Goal: Information Seeking & Learning: Learn about a topic

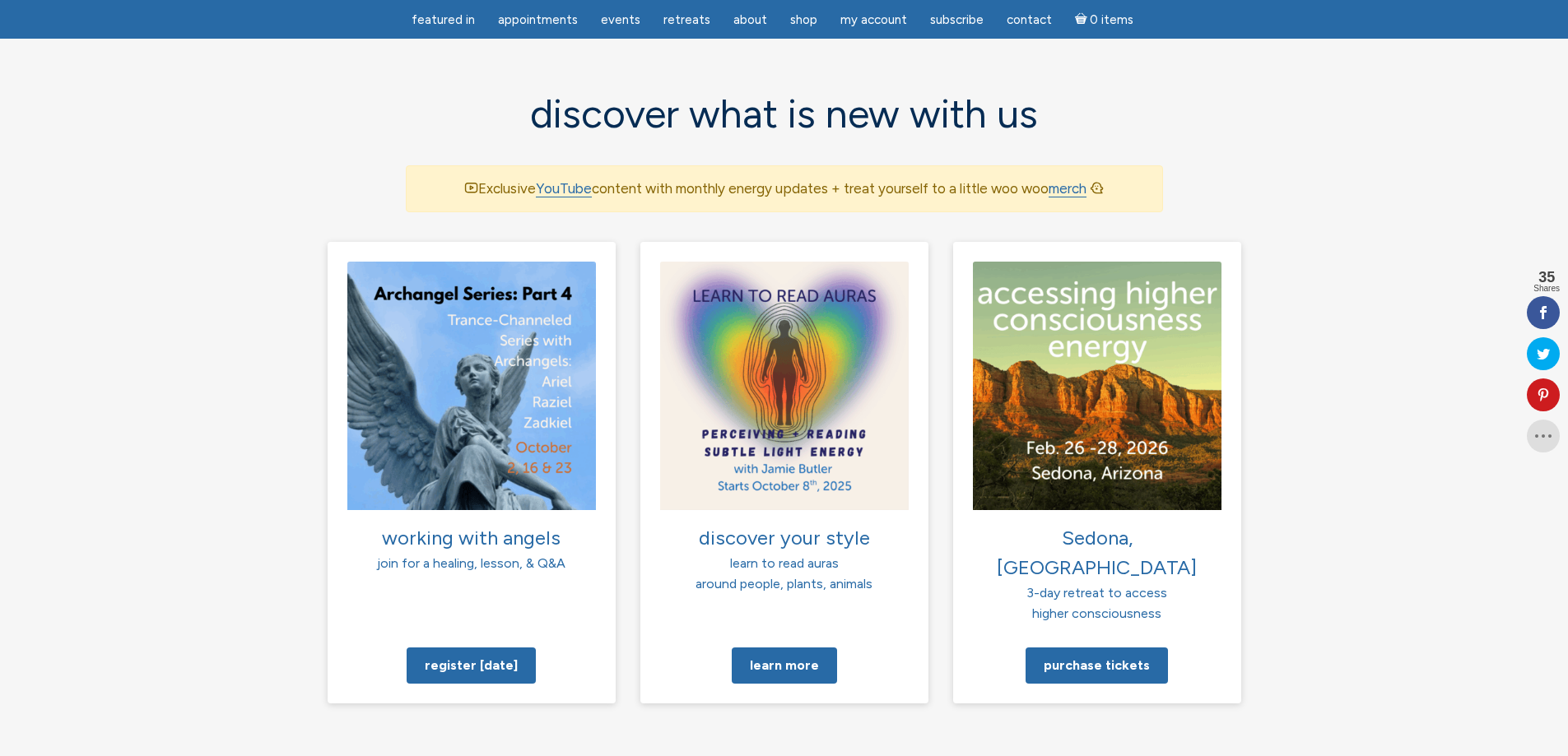
scroll to position [1070, 0]
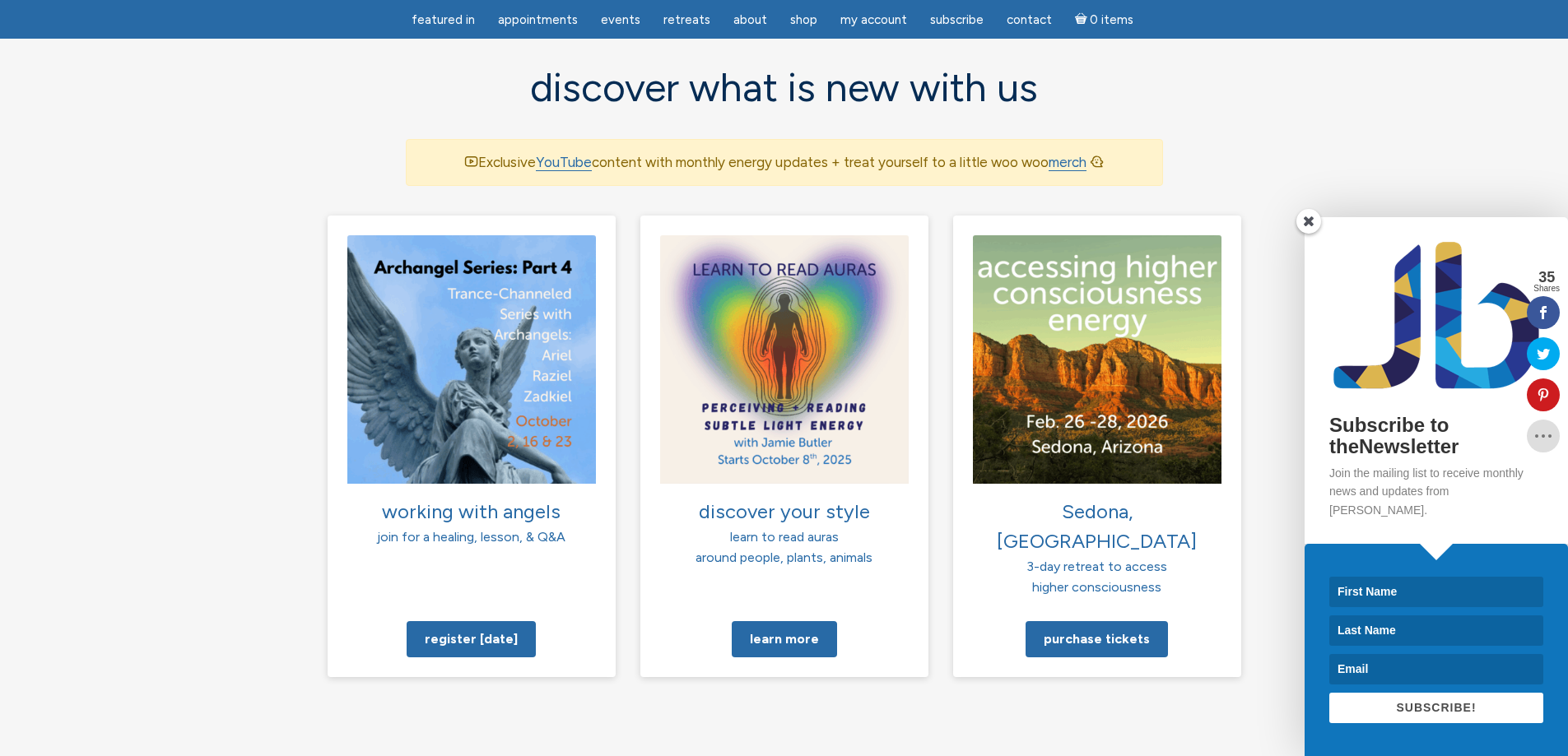
click at [1307, 234] on span at bounding box center [1309, 221] width 25 height 25
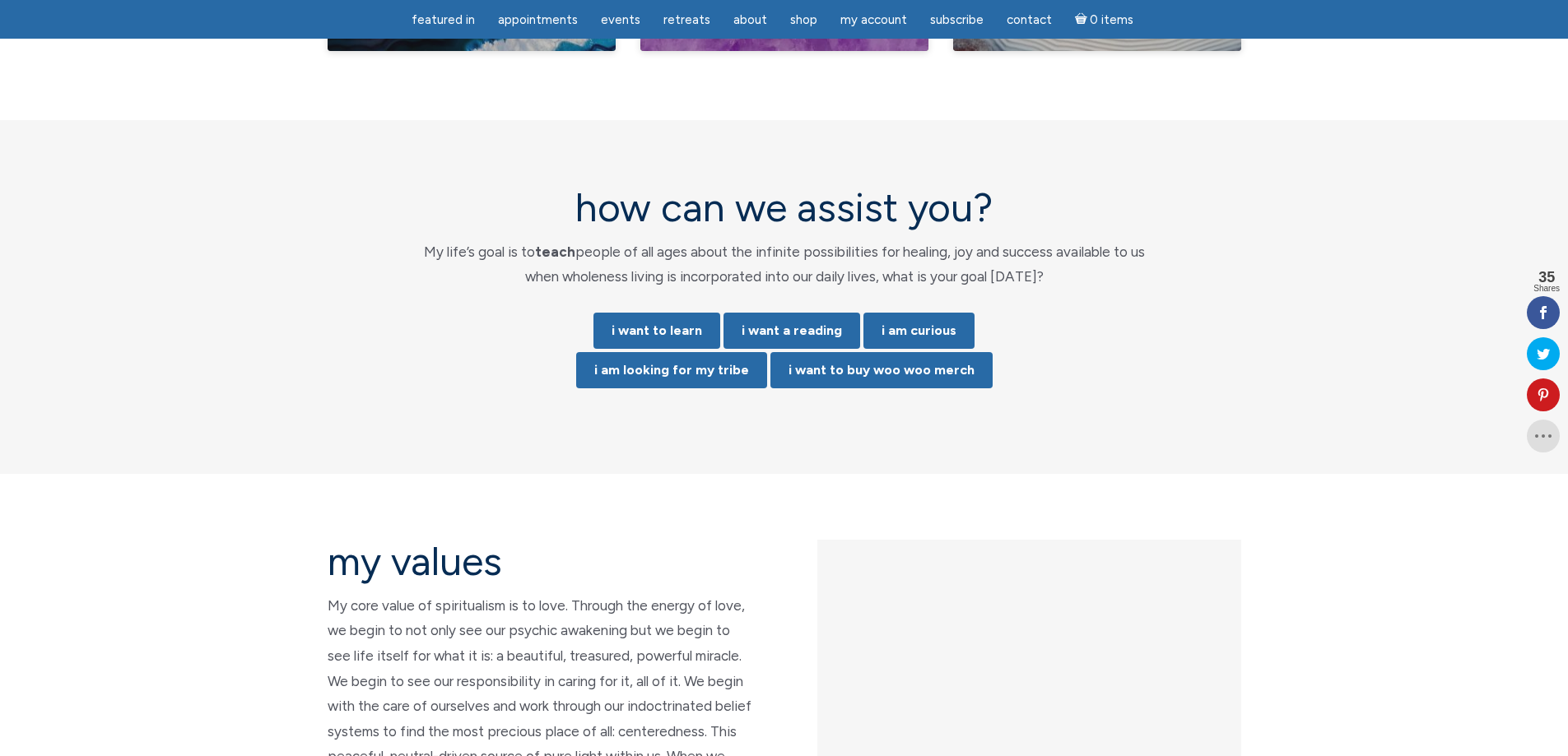
scroll to position [3292, 0]
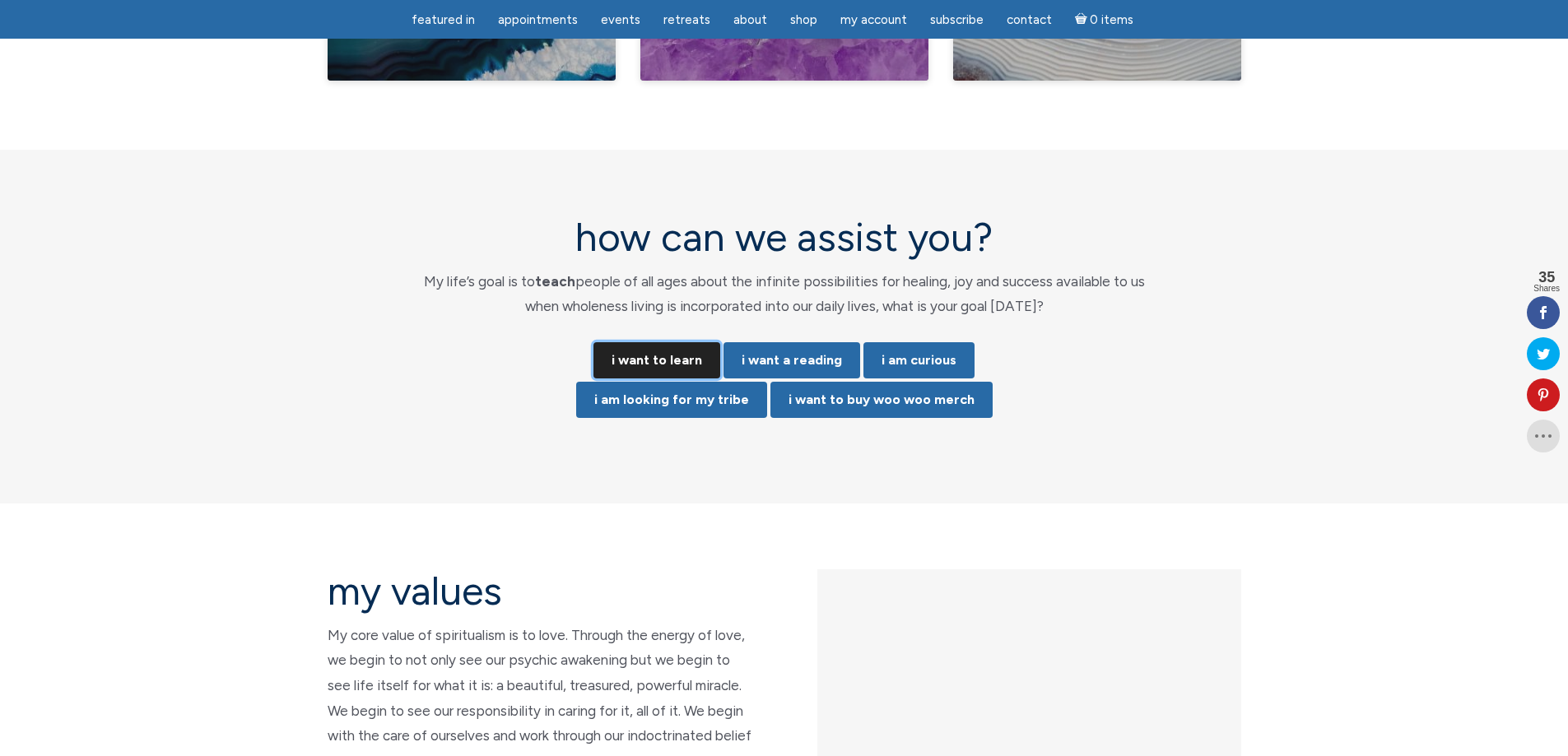
click at [688, 342] on link "i want to learn" at bounding box center [657, 360] width 127 height 36
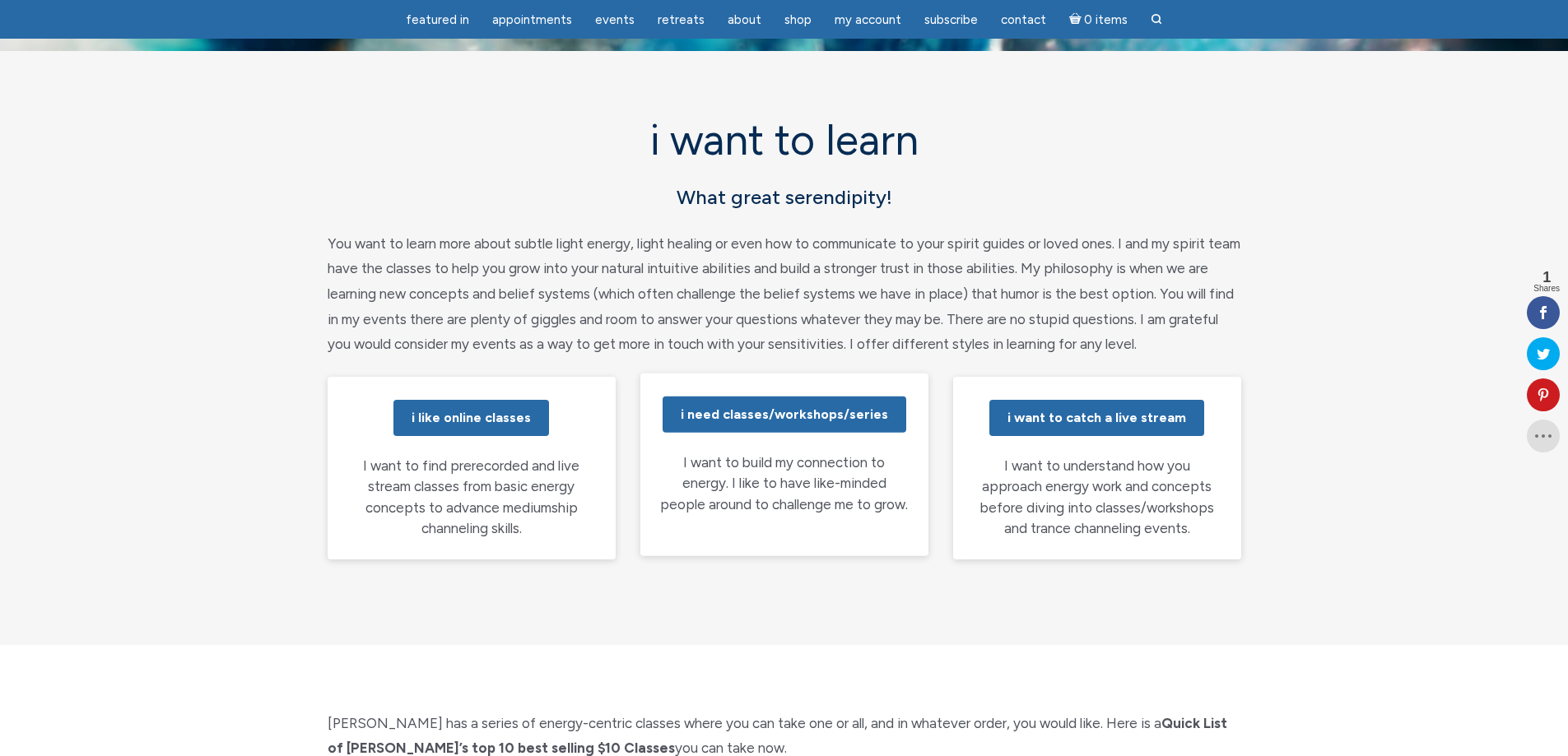
scroll to position [110, 0]
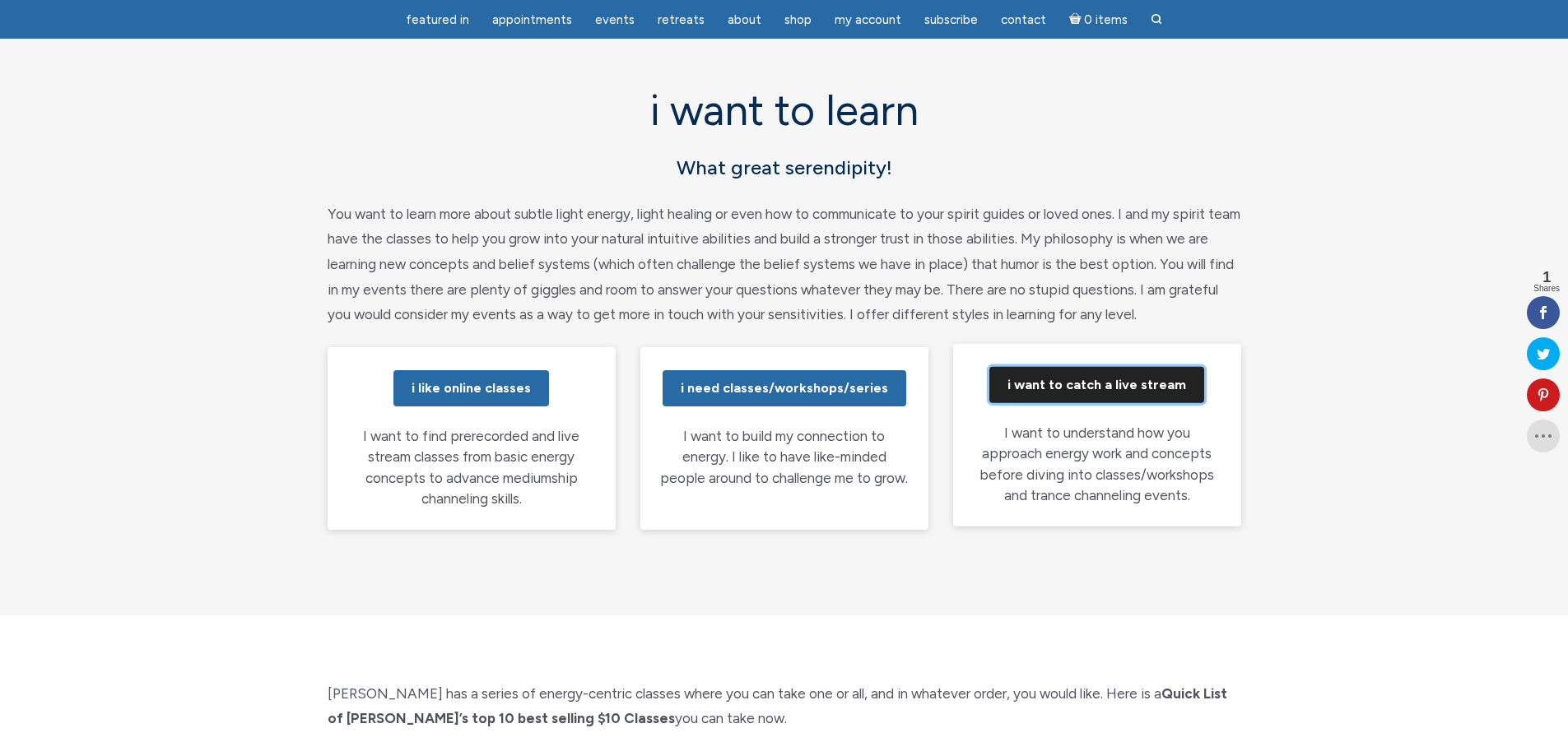
click at [1067, 388] on link "i want to catch a live stream" at bounding box center [1097, 385] width 215 height 36
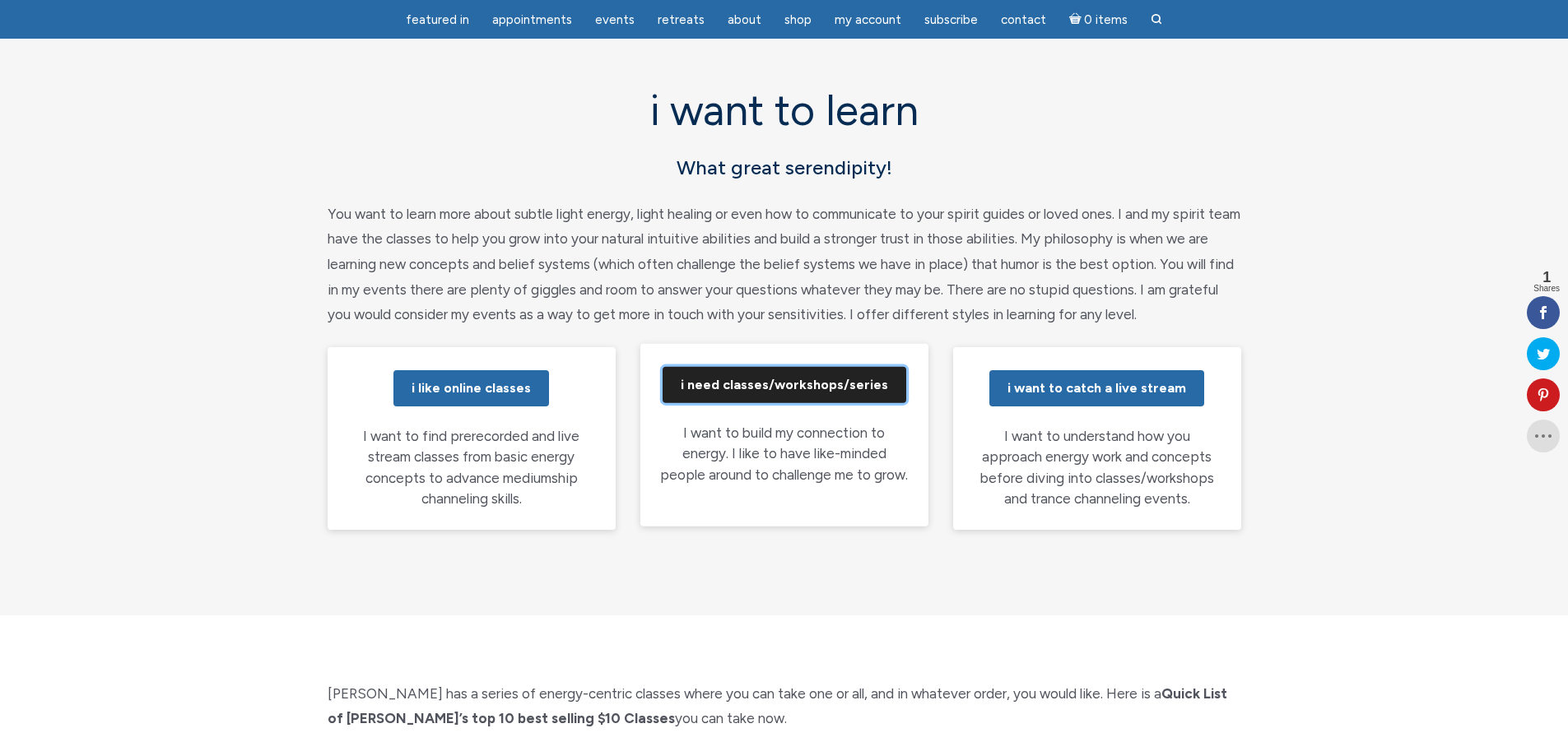
click at [823, 393] on link "i need classes/workshops/series" at bounding box center [785, 385] width 244 height 36
